Goal: Check status: Check status

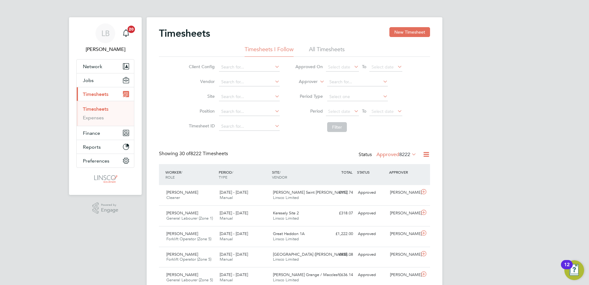
click at [334, 117] on li "Period Select date To Select date" at bounding box center [349, 111] width 123 height 15
click at [337, 114] on span "Select date" at bounding box center [342, 112] width 33 height 8
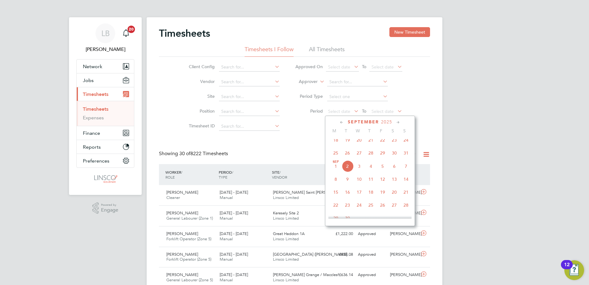
click at [330, 155] on span "25" at bounding box center [336, 153] width 12 height 12
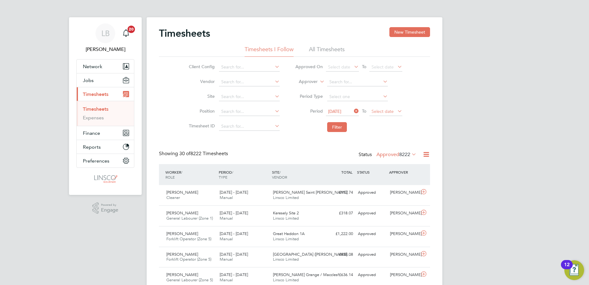
click at [376, 113] on span "Select date" at bounding box center [383, 112] width 22 height 6
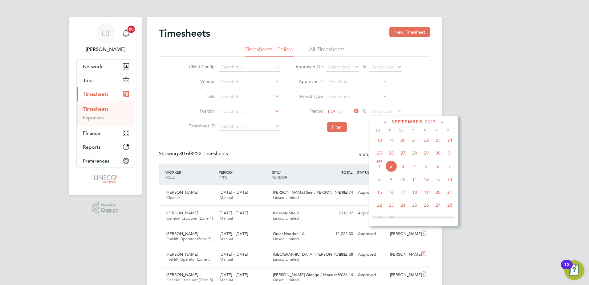
click at [451, 159] on span "31" at bounding box center [450, 153] width 12 height 12
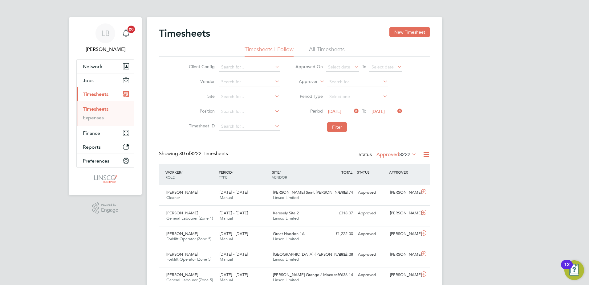
click at [326, 122] on li "Filter" at bounding box center [349, 127] width 123 height 16
click at [332, 126] on button "Filter" at bounding box center [337, 127] width 20 height 10
click at [329, 125] on button "Filter" at bounding box center [337, 127] width 20 height 10
click at [334, 128] on button "Filter" at bounding box center [337, 127] width 20 height 10
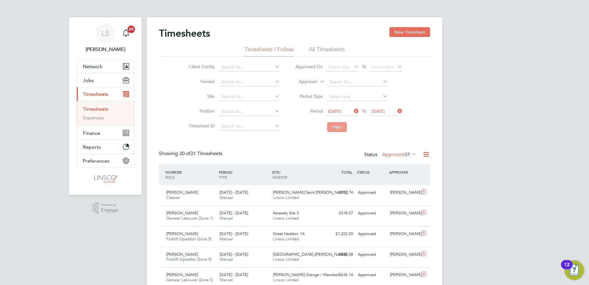
click at [343, 127] on button "Filter" at bounding box center [337, 127] width 20 height 10
